Goal: Task Accomplishment & Management: Contribute content

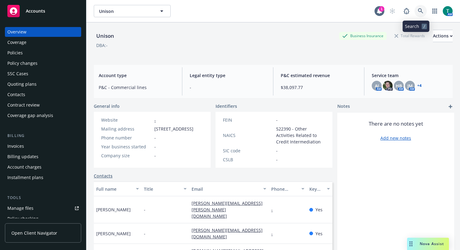
click at [418, 11] on icon at bounding box center [420, 10] width 5 height 5
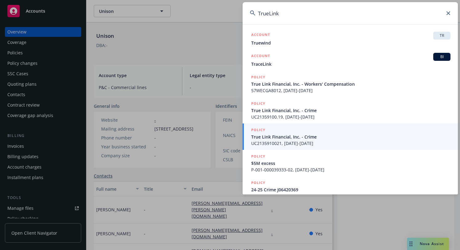
drag, startPoint x: 268, startPoint y: 14, endPoint x: 275, endPoint y: 16, distance: 6.8
click at [268, 13] on input "TrueLink" at bounding box center [349, 13] width 215 height 22
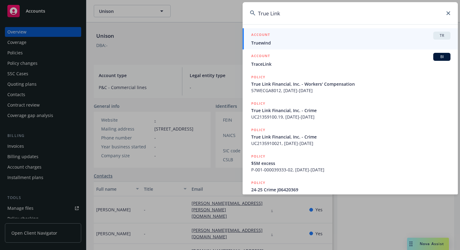
click at [315, 17] on input "True Link" at bounding box center [349, 13] width 215 height 22
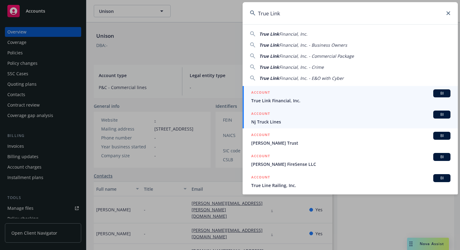
type input "True Link"
click at [435, 94] on span "BI" at bounding box center [441, 94] width 12 height 6
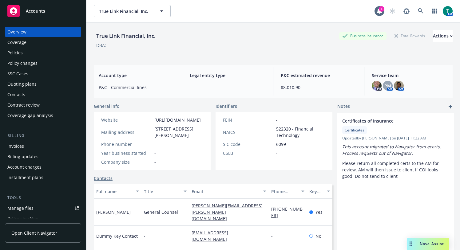
click at [24, 54] on div "Policies" at bounding box center [42, 53] width 71 height 10
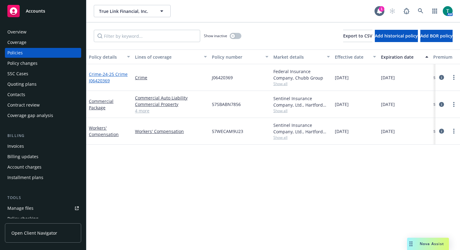
click at [105, 75] on span "- 24-25 Crime J06420369" at bounding box center [108, 77] width 39 height 12
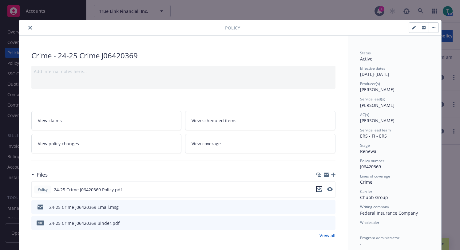
click at [317, 188] on icon "download file" at bounding box center [319, 189] width 4 height 4
click at [28, 28] on icon "close" at bounding box center [30, 28] width 4 height 4
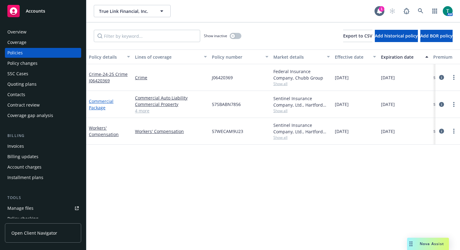
click at [100, 102] on link "Commercial Package" at bounding box center [101, 104] width 25 height 12
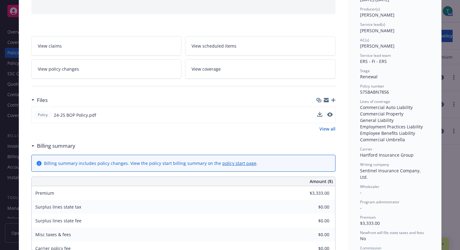
scroll to position [92, 0]
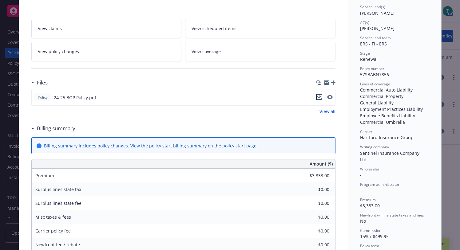
click at [317, 97] on icon "download file" at bounding box center [319, 97] width 5 height 5
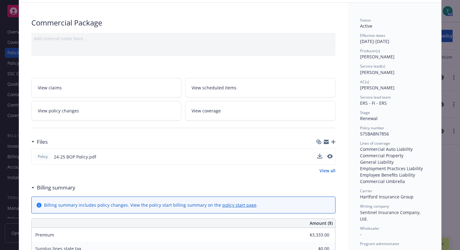
scroll to position [0, 0]
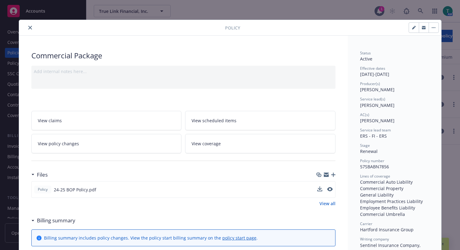
click at [28, 29] on icon "close" at bounding box center [30, 28] width 4 height 4
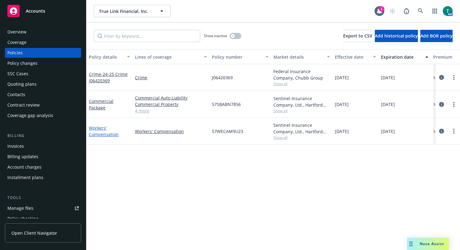
click at [97, 130] on link "Workers' Compensation" at bounding box center [104, 131] width 30 height 12
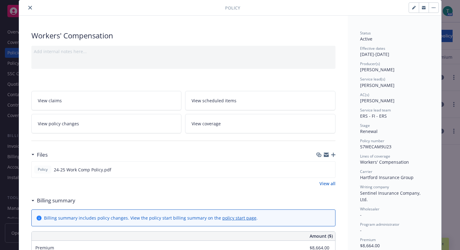
scroll to position [31, 0]
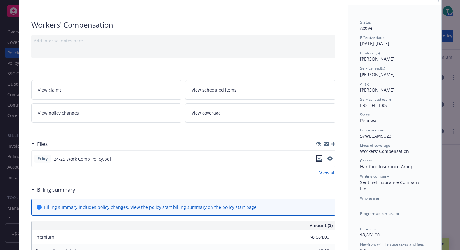
click at [317, 158] on icon "download file" at bounding box center [319, 158] width 4 height 4
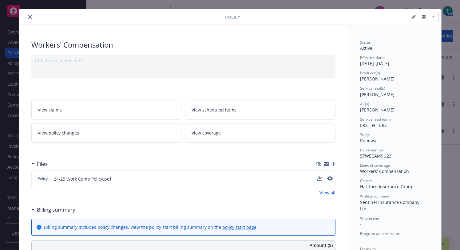
scroll to position [0, 0]
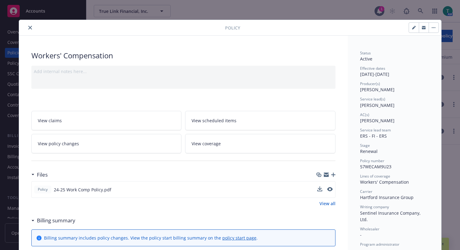
drag, startPoint x: 407, startPoint y: 76, endPoint x: 348, endPoint y: 76, distance: 59.0
copy div "10/01/2024 - 10/01/2025"
click at [402, 94] on div "Status Active Effective dates 10/01/2024 - 10/01/2025 Producer(s) Brian Marbles…" at bounding box center [394, 198] width 69 height 296
drag, startPoint x: 397, startPoint y: 91, endPoint x: 355, endPoint y: 90, distance: 42.7
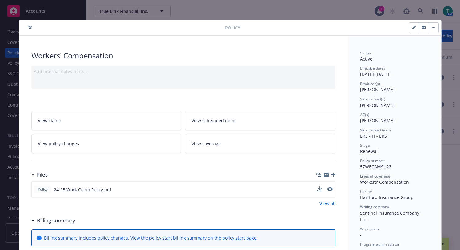
copy span "Brian Marblestone"
click at [328, 189] on icon "preview file" at bounding box center [329, 189] width 6 height 4
click at [28, 29] on icon "close" at bounding box center [30, 28] width 4 height 4
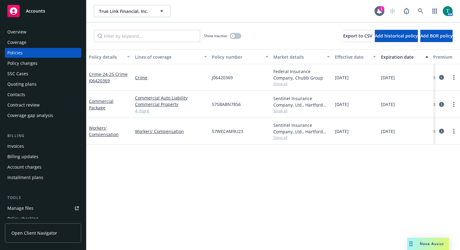
click at [147, 112] on link "4 more" at bounding box center [171, 111] width 72 height 6
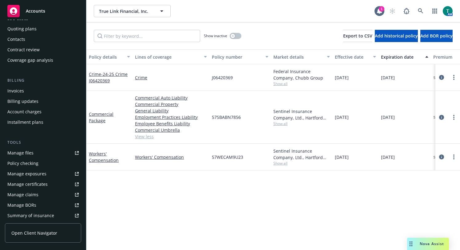
scroll to position [61, 0]
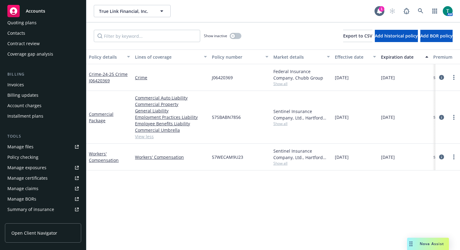
click at [35, 146] on link "Manage files" at bounding box center [43, 147] width 76 height 10
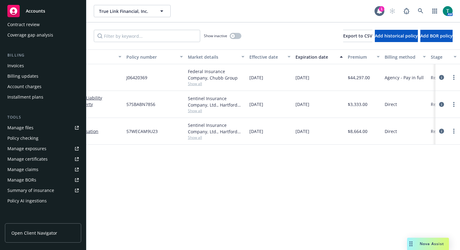
scroll to position [79, 0]
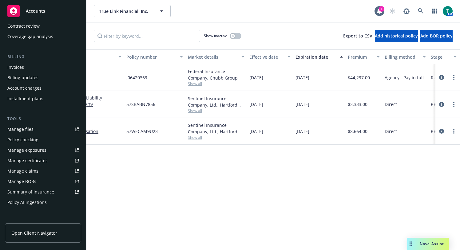
click at [37, 129] on link "Manage files" at bounding box center [43, 129] width 76 height 10
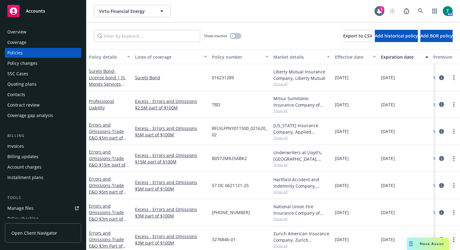
scroll to position [92, 0]
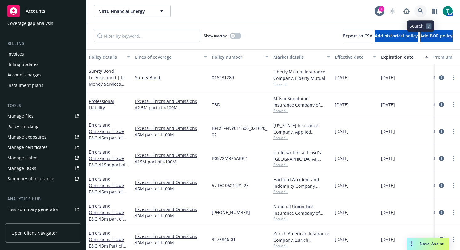
click at [421, 12] on icon at bounding box center [421, 11] width 6 height 6
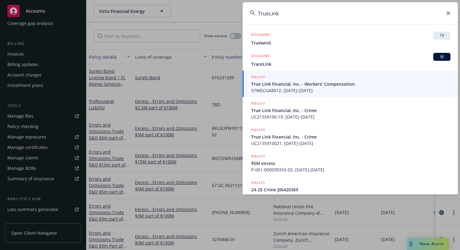
type input "TrueLink"
click at [286, 86] on span "True Link Financial, Inc. - Workers' Compensation" at bounding box center [350, 84] width 199 height 6
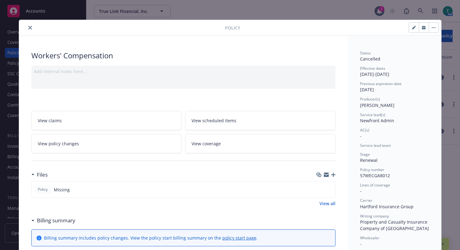
click at [28, 26] on icon "close" at bounding box center [30, 28] width 4 height 4
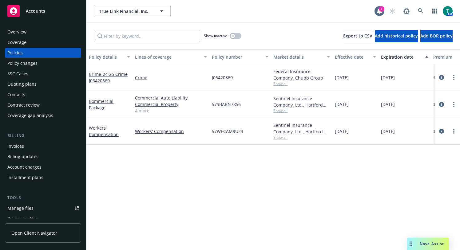
click at [34, 207] on link "Manage files" at bounding box center [43, 208] width 76 height 10
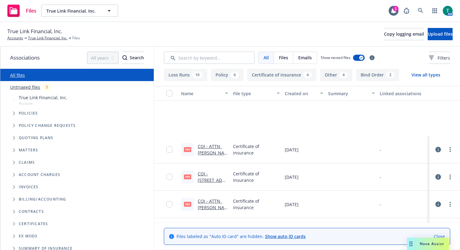
scroll to position [31, 0]
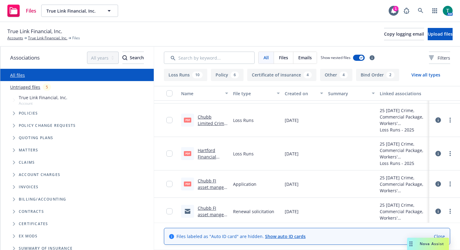
click at [14, 137] on icon "Tree Example" at bounding box center [14, 138] width 2 height 4
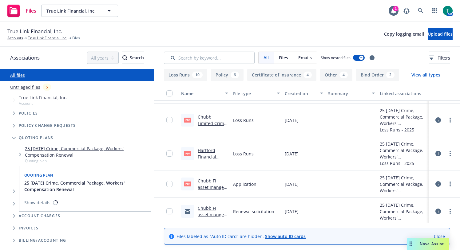
click at [69, 150] on link "25 10/01/25 Crime, Commercial Package, Workers' Compensation Renewal" at bounding box center [88, 151] width 126 height 13
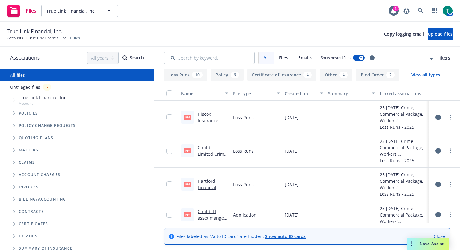
click at [11, 139] on span "Tree Example" at bounding box center [14, 138] width 10 height 10
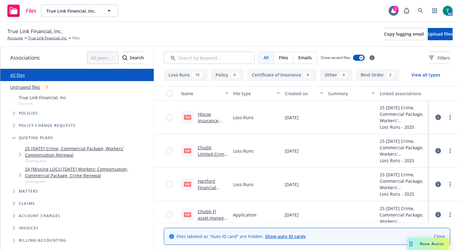
click at [50, 169] on link "24 [Missing LOCs] 10/01/24 Workers' Compensation, Commercial Package, Crime Ren…" at bounding box center [88, 172] width 126 height 13
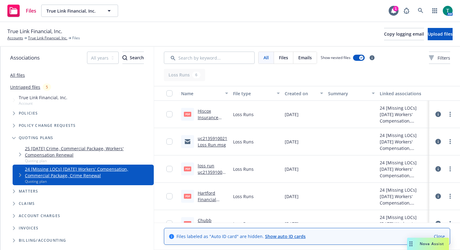
click at [52, 150] on link "25 10/01/25 Crime, Commercial Package, Workers' Compensation Renewal" at bounding box center [88, 151] width 126 height 13
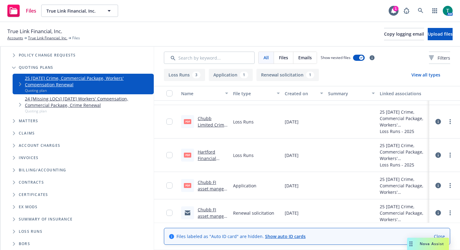
scroll to position [33, 0]
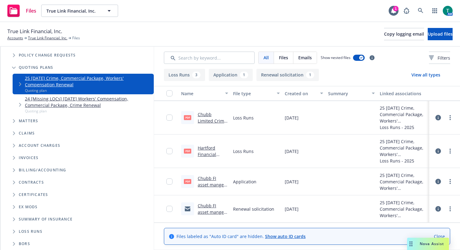
click at [216, 177] on link "Chubb FI asset mangers application .pdf" at bounding box center [213, 187] width 30 height 25
click at [206, 205] on link "Chubb FI asset mangers application Renewal Soli email.msg" at bounding box center [213, 219] width 30 height 32
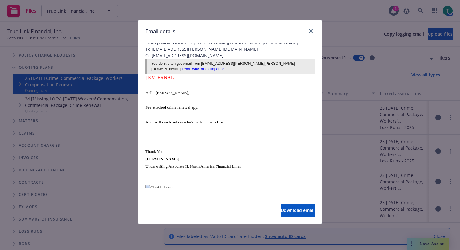
scroll to position [0, 0]
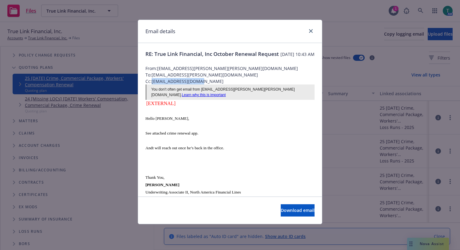
drag, startPoint x: 209, startPoint y: 89, endPoint x: 154, endPoint y: 89, distance: 55.6
click at [154, 85] on span "Cc: Haochen.Guo@Chubb.com" at bounding box center [229, 81] width 169 height 6
copy span "Haochen.Guo@Chubb.com"
click at [223, 65] on div at bounding box center [229, 61] width 169 height 7
drag, startPoint x: 218, startPoint y: 74, endPoint x: 159, endPoint y: 76, distance: 58.7
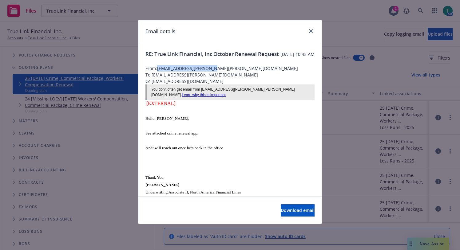
click at [159, 72] on span "From: Crystal.Barnes@Chubb.com" at bounding box center [229, 68] width 169 height 6
copy span "Crystal.Barnes@Chubb.com"
drag, startPoint x: 309, startPoint y: 30, endPoint x: 278, endPoint y: 63, distance: 45.6
click at [309, 30] on icon "close" at bounding box center [311, 31] width 4 height 4
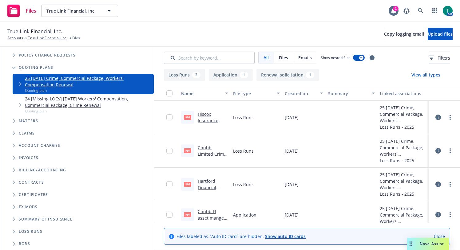
click at [61, 102] on link "24 [Missing LOCs] [DATE] Workers' Compensation, Commercial Package, Crime Renew…" at bounding box center [88, 102] width 126 height 13
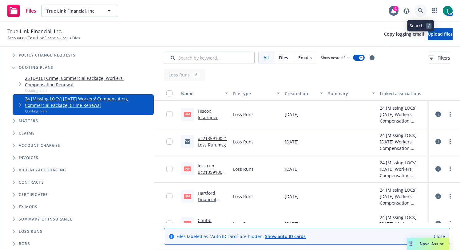
click at [420, 11] on icon at bounding box center [421, 11] width 6 height 6
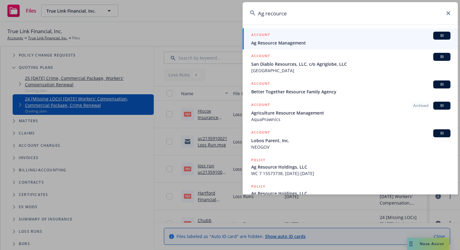
type input "Ag recource"
click at [439, 36] on span "BI" at bounding box center [441, 36] width 12 height 6
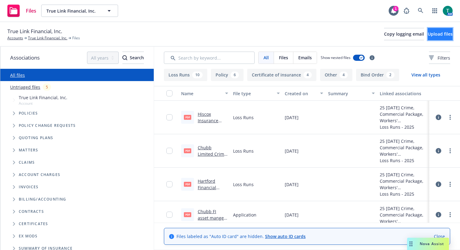
click at [430, 35] on span "Upload files" at bounding box center [439, 34] width 25 height 6
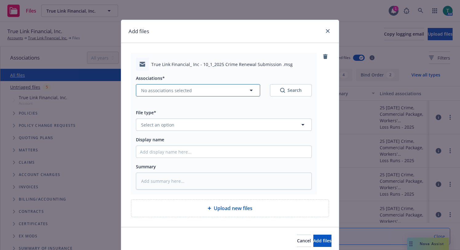
click at [139, 88] on button "No associations selected" at bounding box center [198, 90] width 124 height 12
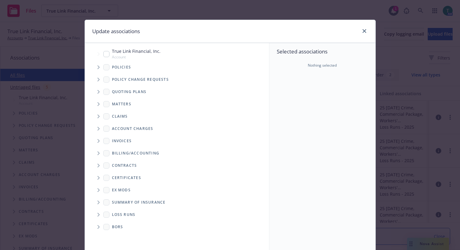
type textarea "x"
click at [106, 53] on input "Tree Example" at bounding box center [106, 54] width 6 height 6
checkbox input "true"
click at [97, 93] on icon "Tree Example" at bounding box center [98, 92] width 2 height 4
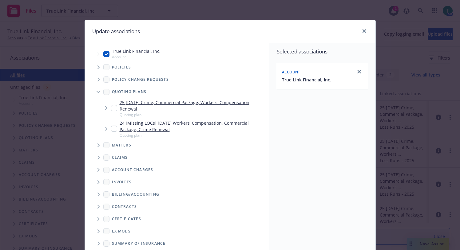
click at [112, 108] on input "Tree Example" at bounding box center [114, 108] width 6 height 6
checkbox input "true"
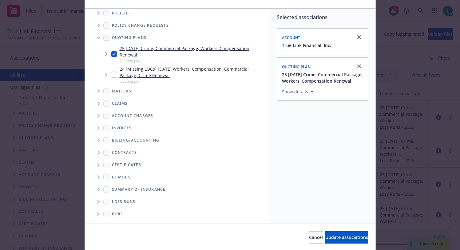
scroll to position [55, 0]
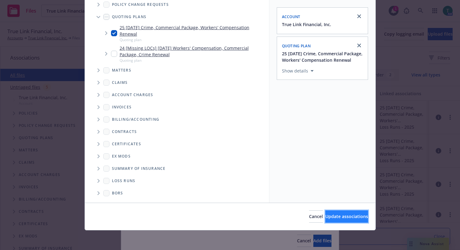
click at [349, 218] on span "Update associations" at bounding box center [346, 217] width 43 height 6
type textarea "x"
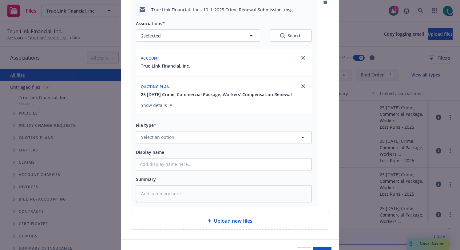
scroll to position [92, 0]
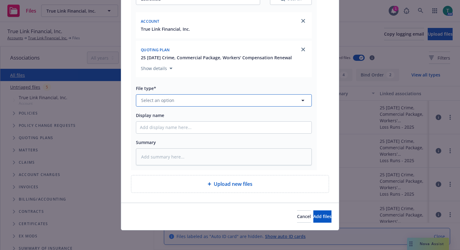
click at [180, 98] on button "Select an option" at bounding box center [224, 100] width 176 height 12
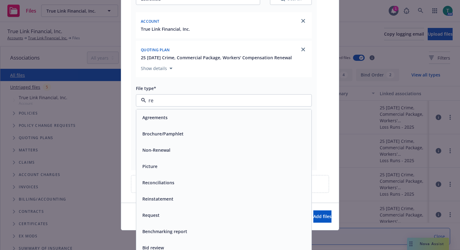
type input "reu"
type textarea "x"
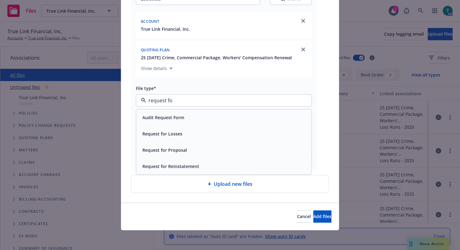
type input "request for"
click at [178, 149] on span "Request for Proposal" at bounding box center [164, 150] width 45 height 6
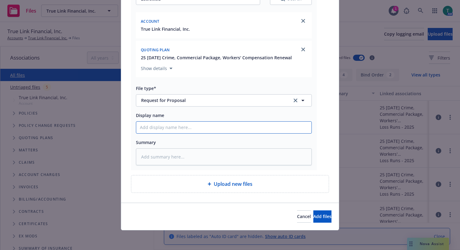
click at [153, 126] on input "Display name" at bounding box center [223, 128] width 175 height 12
type textarea "x"
type input "C"
type textarea "x"
type input "Cr"
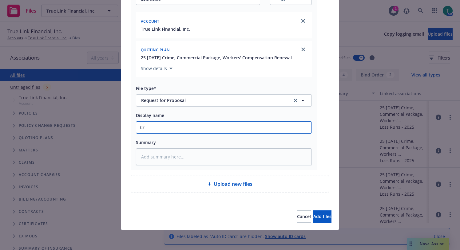
type textarea "x"
type input "[PERSON_NAME]"
type textarea "x"
type input "Crime"
click at [313, 218] on span "Add files" at bounding box center [322, 217] width 18 height 6
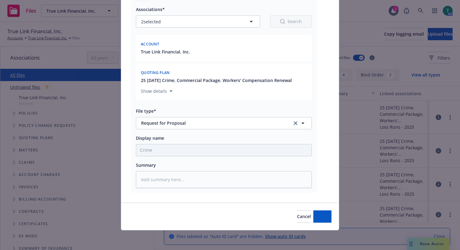
scroll to position [69, 0]
type textarea "x"
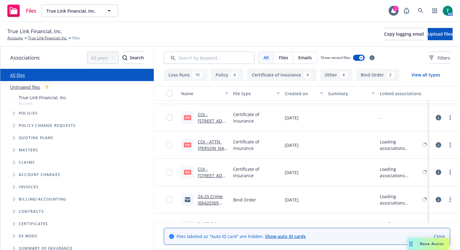
scroll to position [215, 0]
